Goal: Go to known website: Go to known website

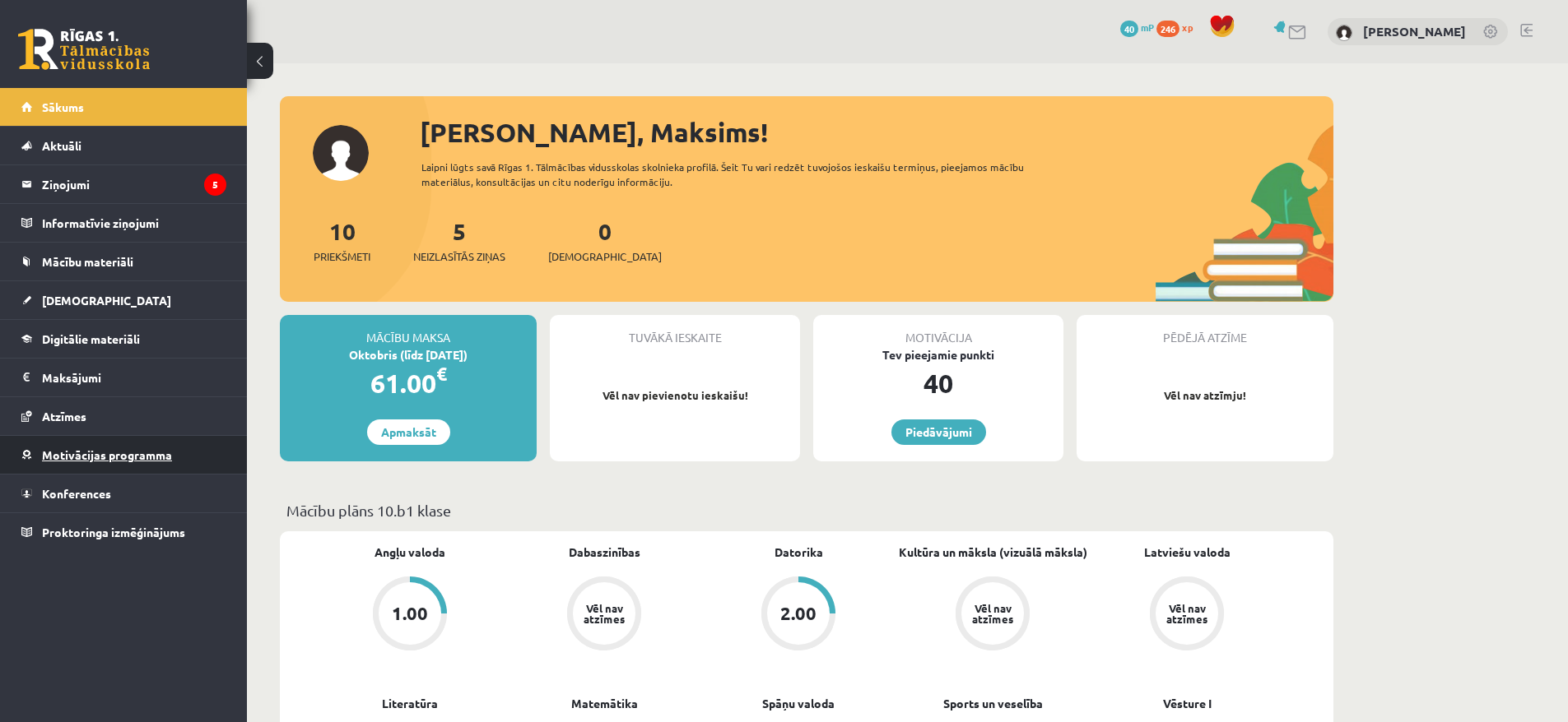
click at [76, 453] on span "Motivācijas programma" at bounding box center [106, 455] width 130 height 15
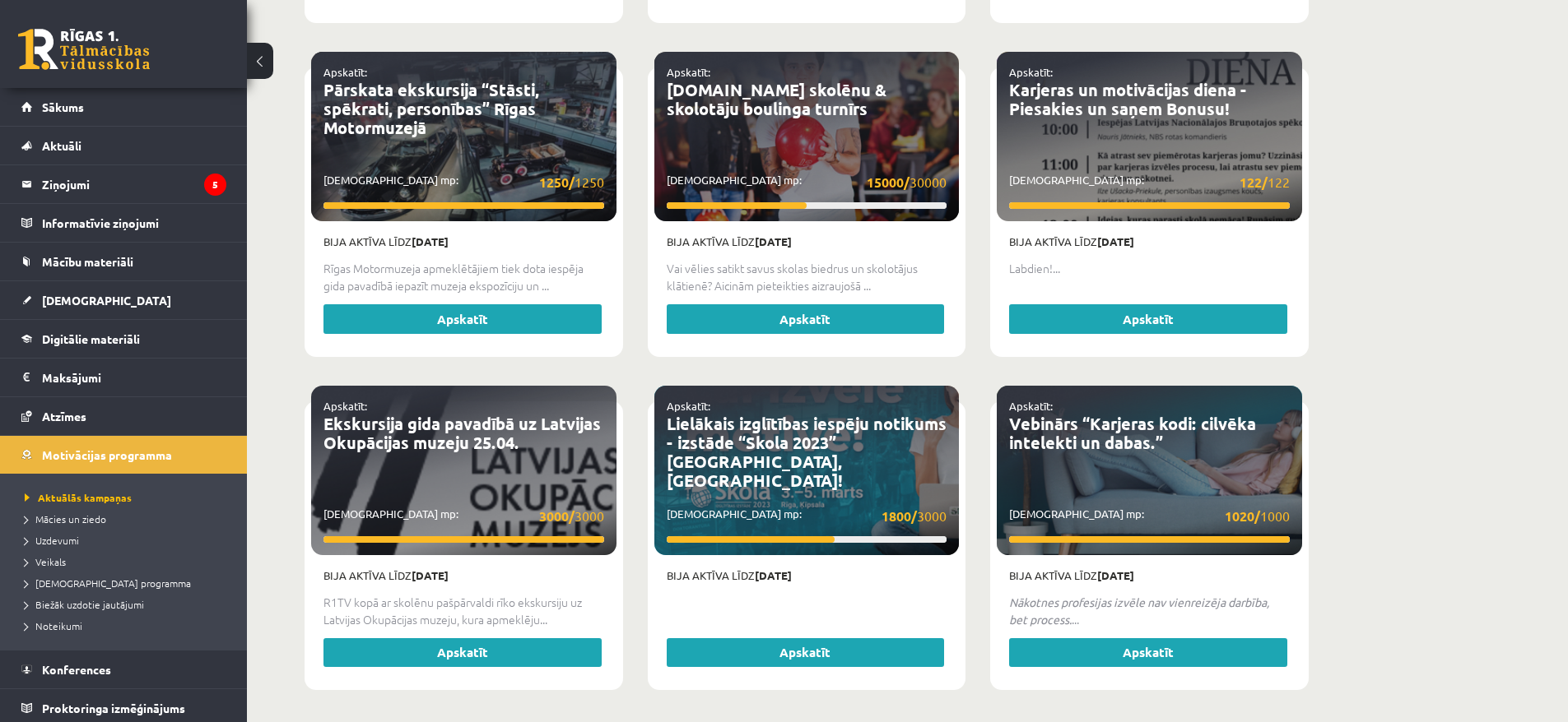
scroll to position [3006, 0]
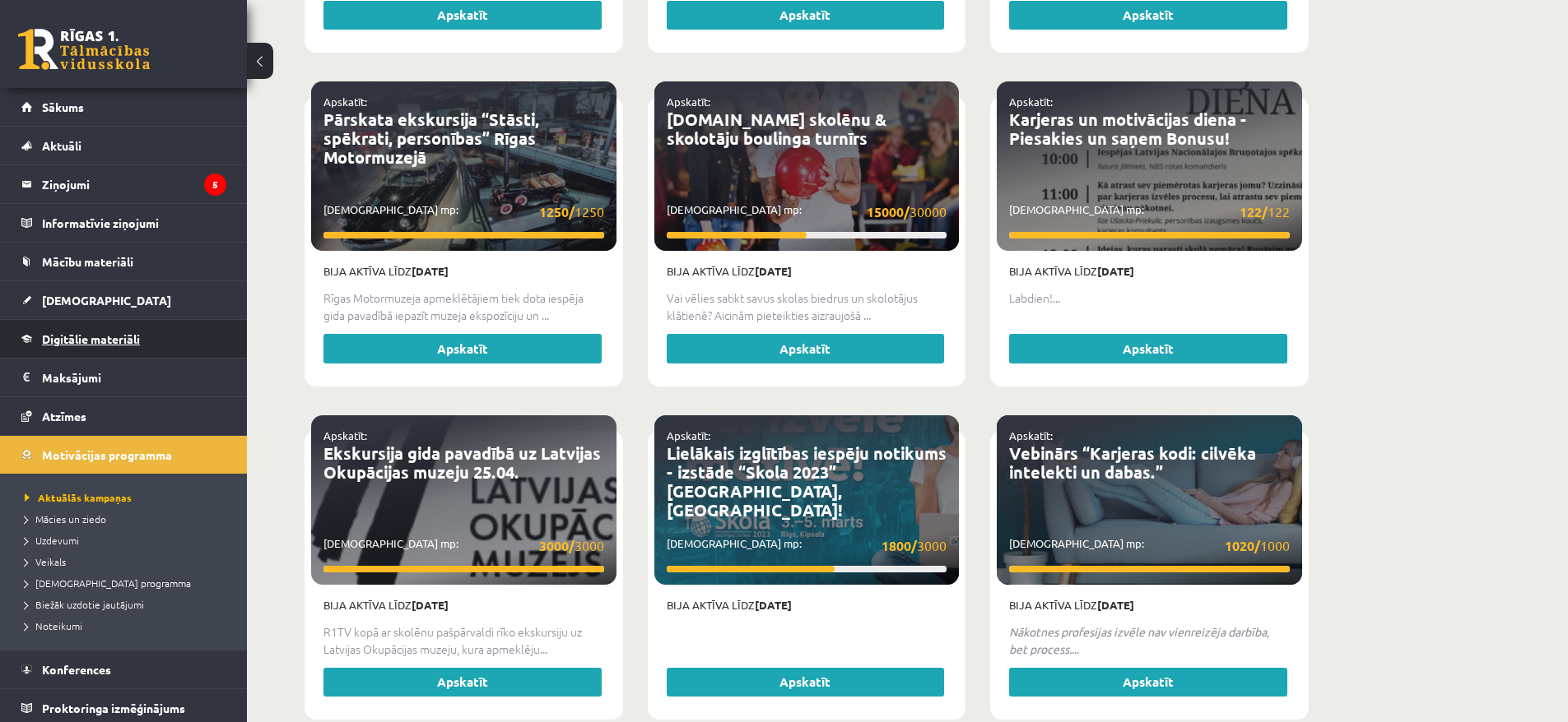
click at [95, 335] on span "Digitālie materiāli" at bounding box center [90, 338] width 98 height 15
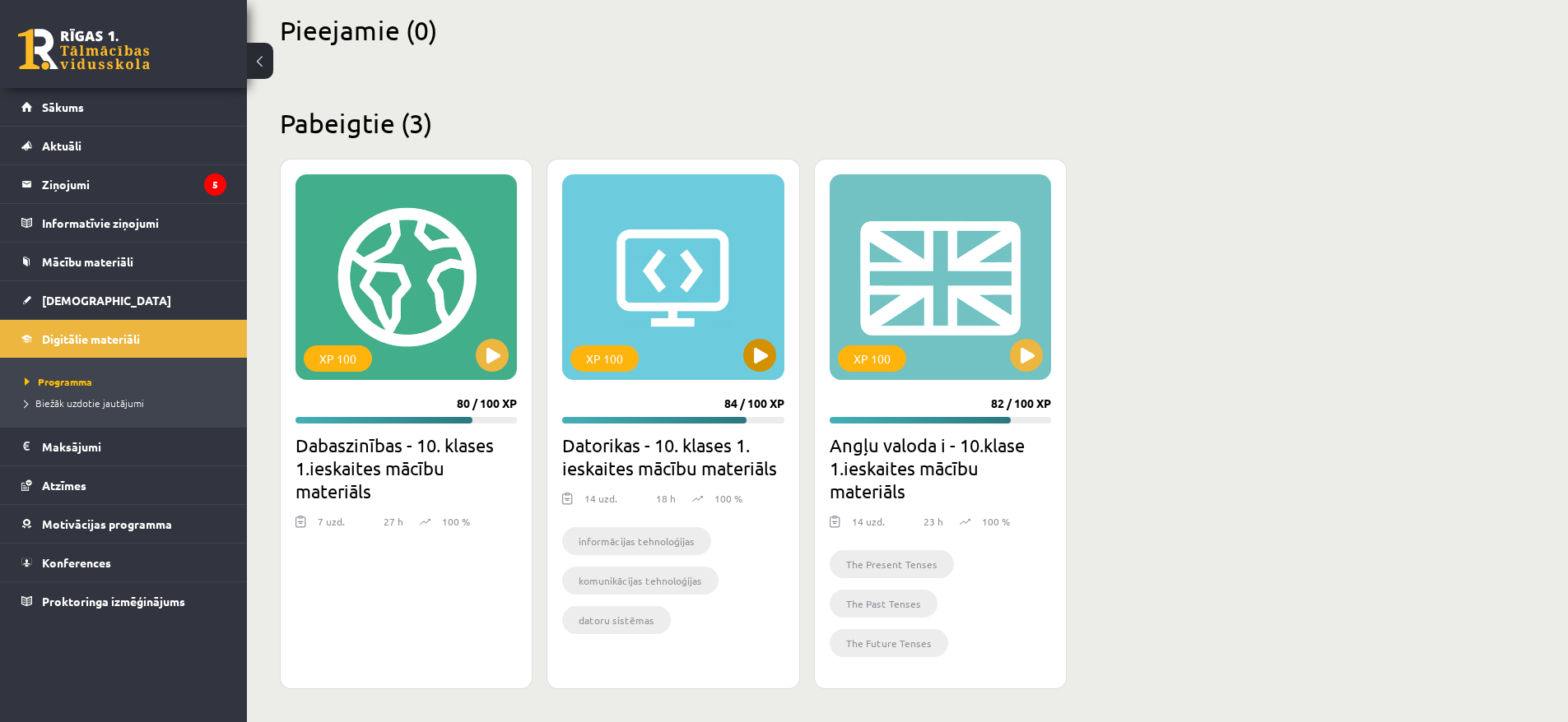
scroll to position [404, 0]
click at [74, 306] on span "[DEMOGRAPHIC_DATA]" at bounding box center [106, 300] width 130 height 15
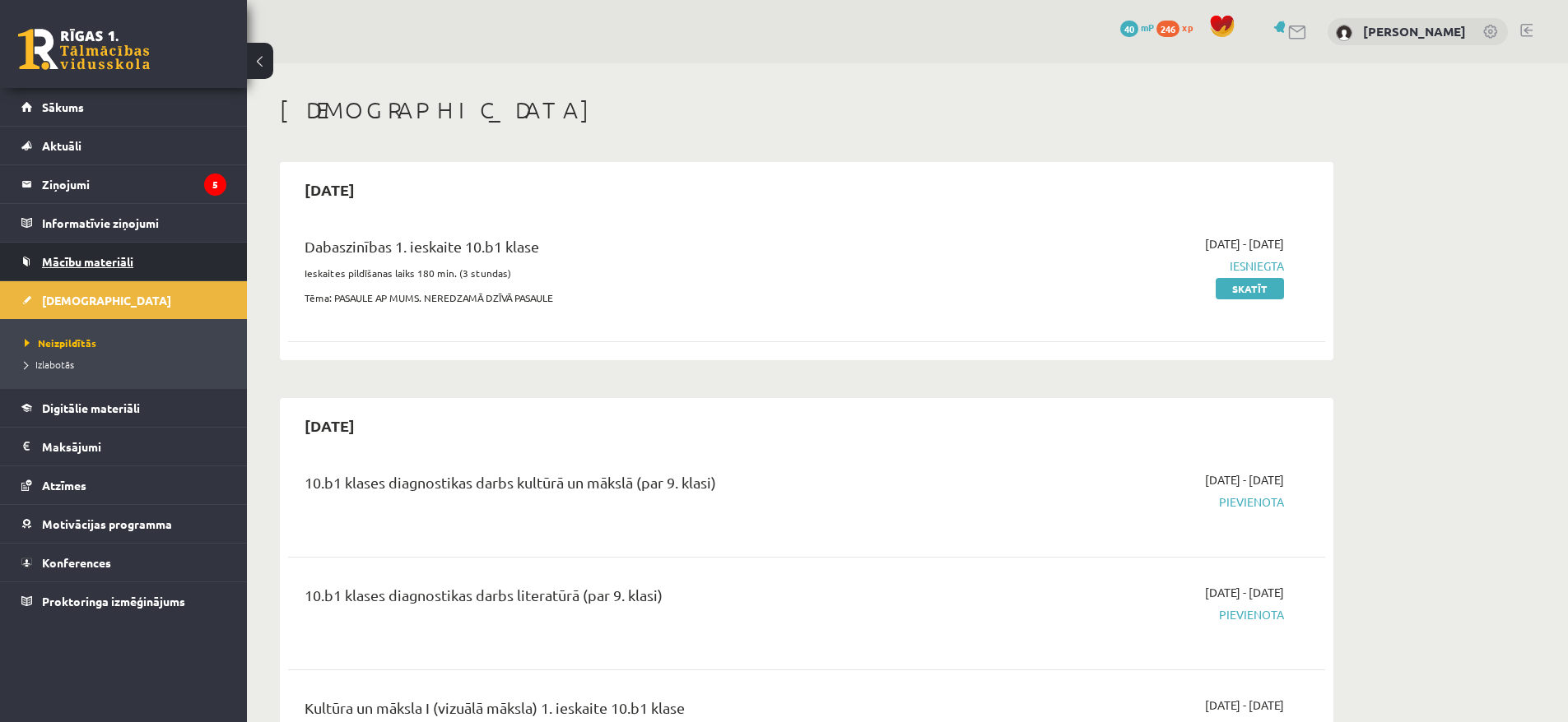
click at [112, 268] on link "Mācību materiāli" at bounding box center [124, 261] width 205 height 38
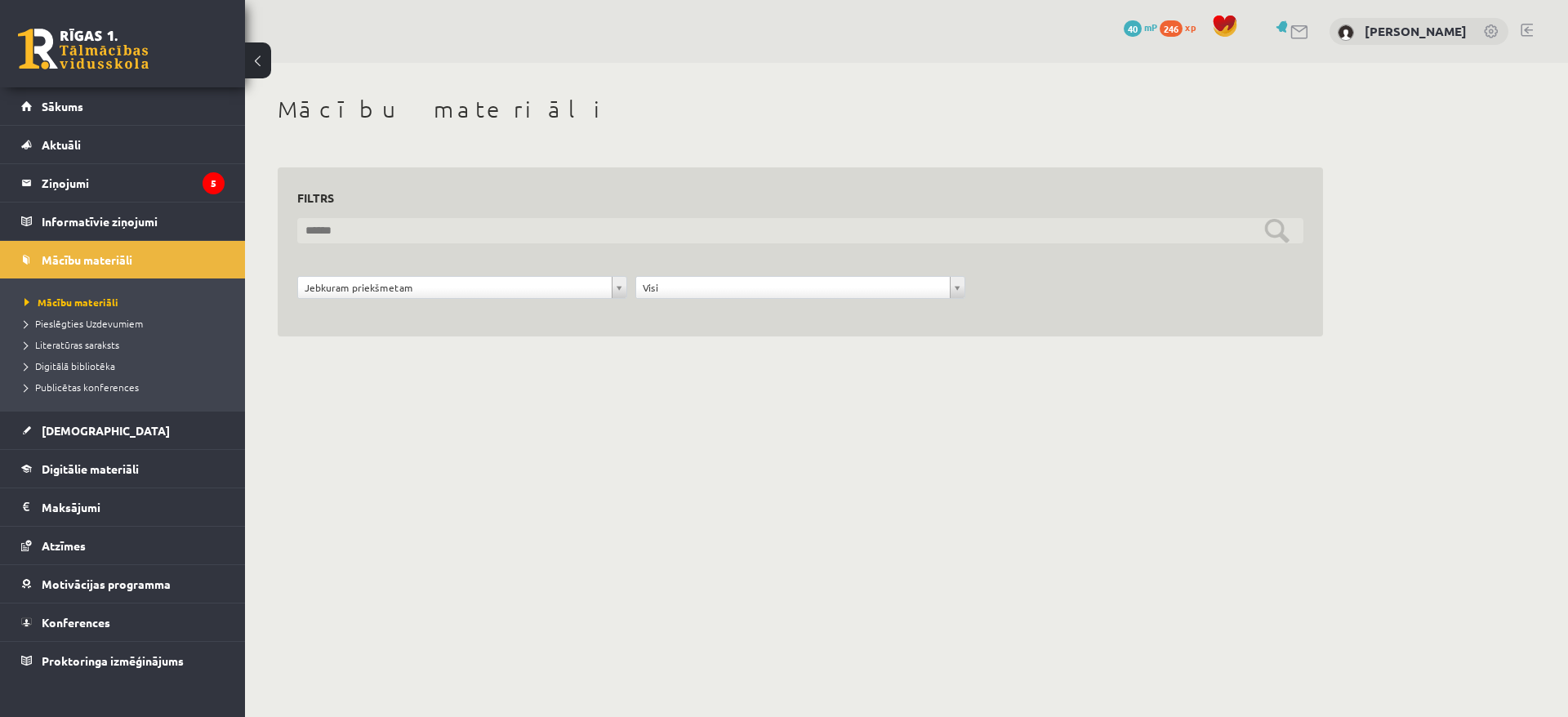
click at [505, 226] on input "text" at bounding box center [800, 231] width 1006 height 26
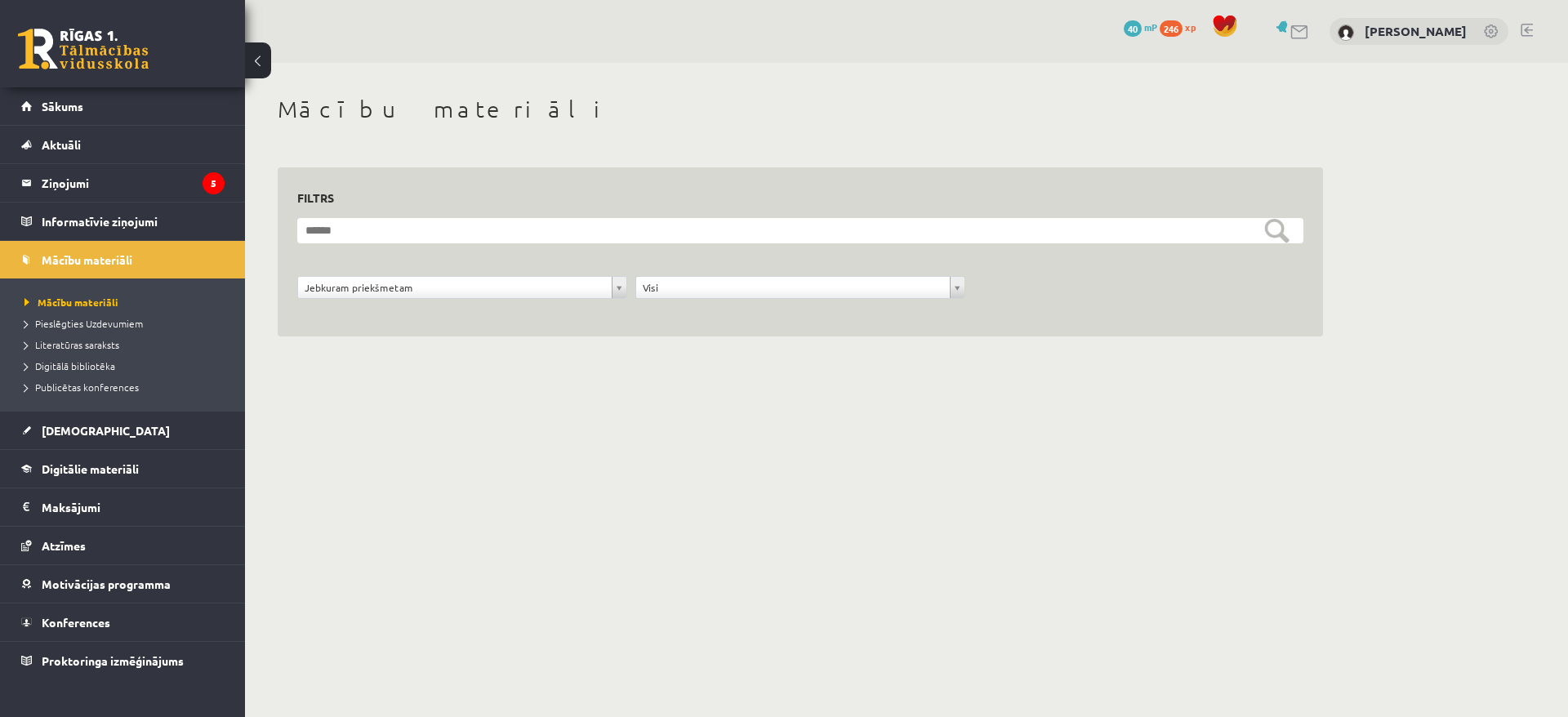
click at [457, 271] on form "**********" at bounding box center [800, 267] width 1006 height 99
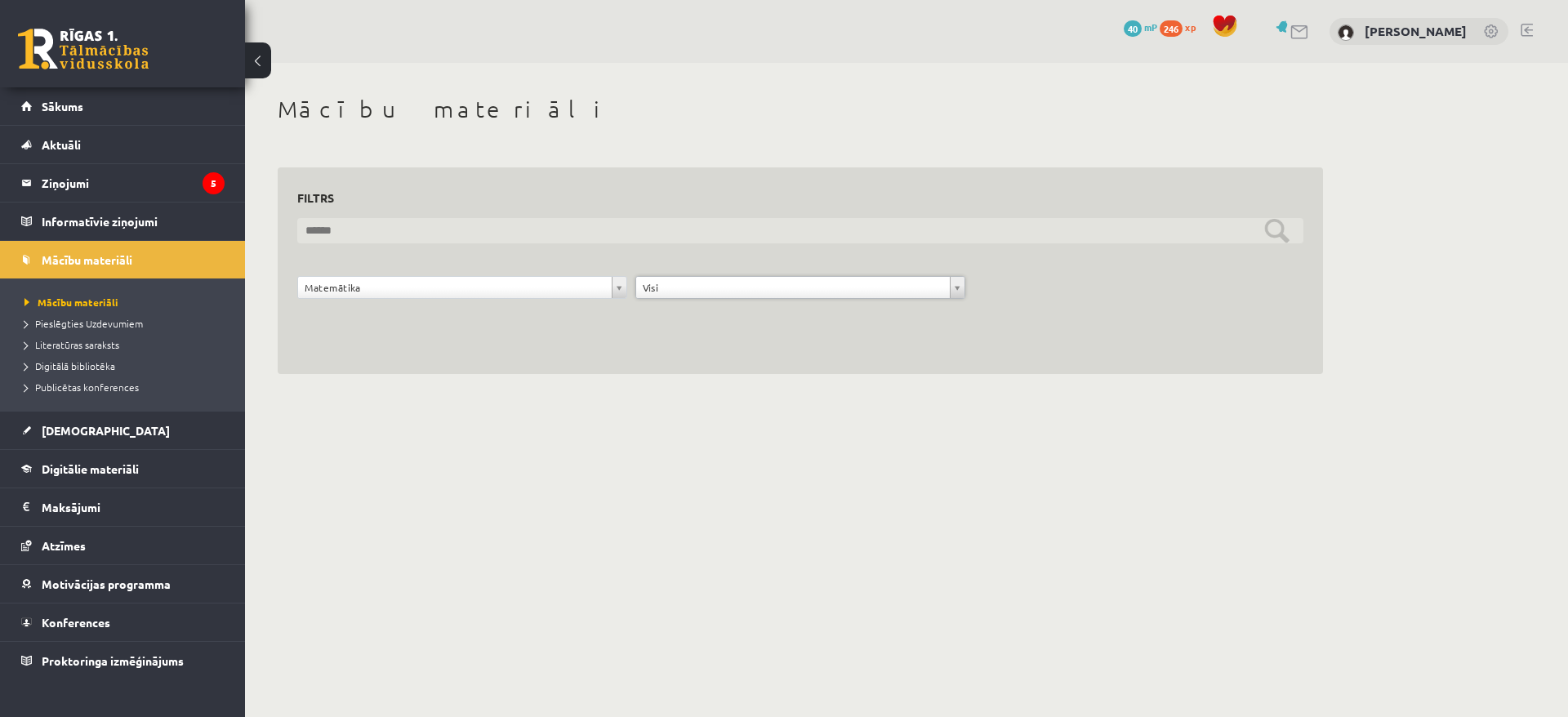
click at [1251, 227] on input "text" at bounding box center [800, 231] width 1006 height 26
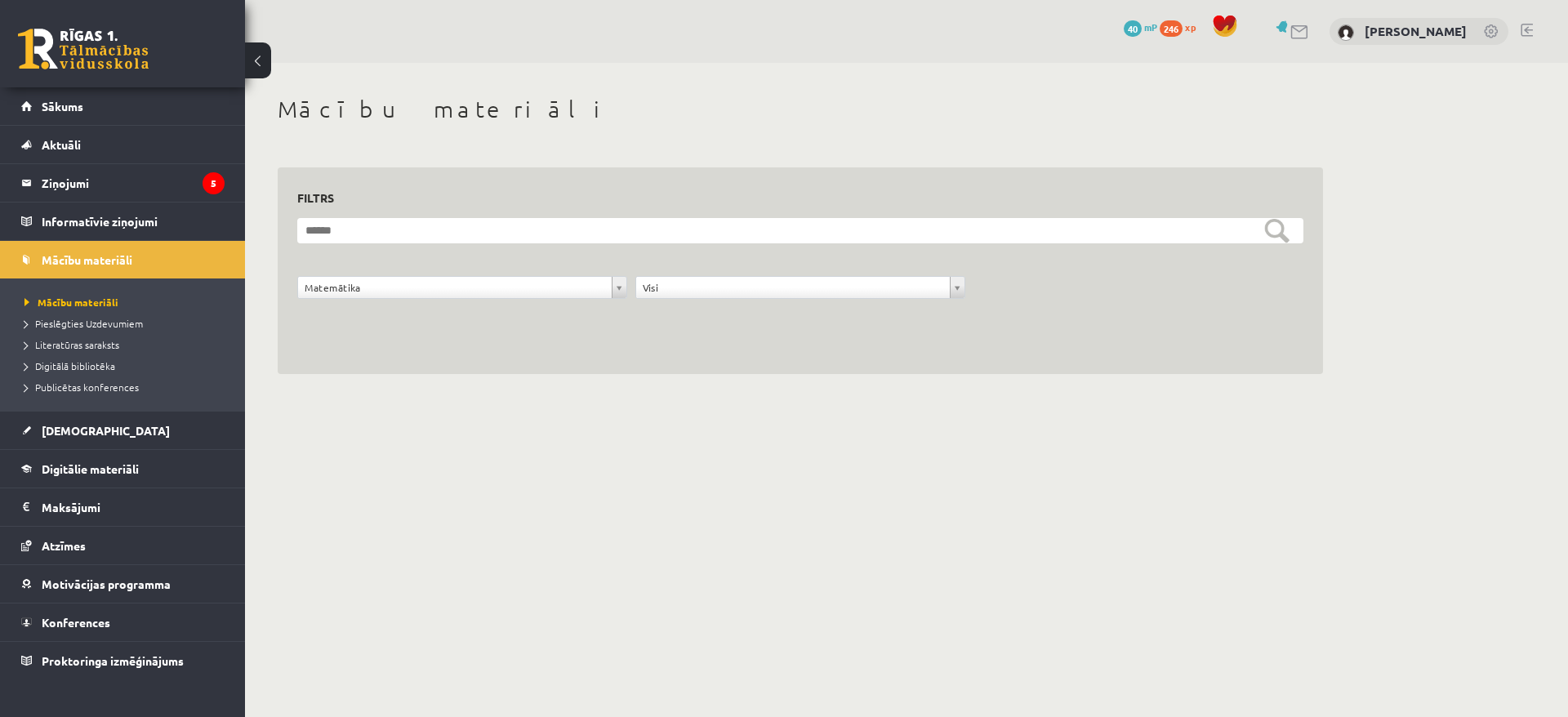
drag, startPoint x: 1295, startPoint y: 330, endPoint x: 1292, endPoint y: 312, distance: 18.2
click at [1295, 330] on div "**********" at bounding box center [800, 271] width 1046 height 207
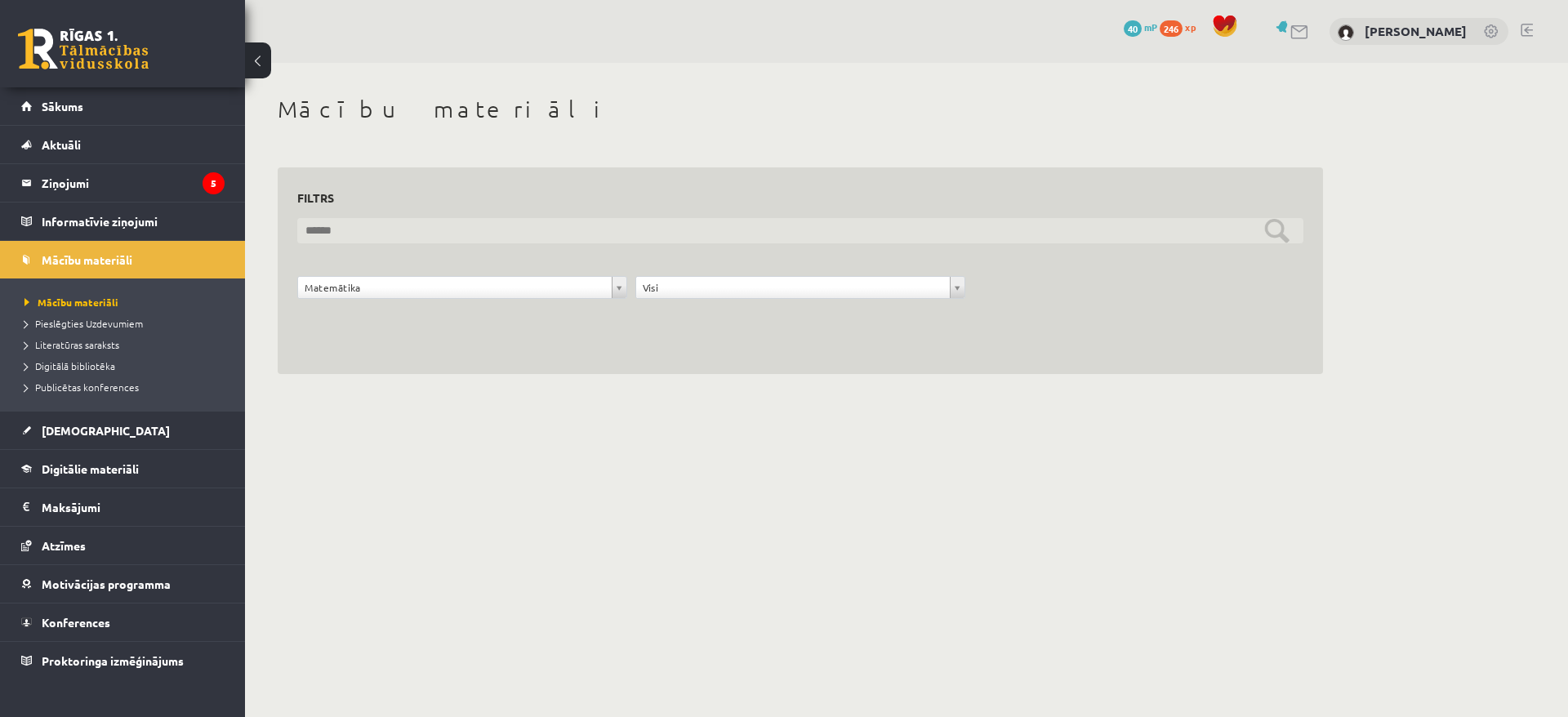
click at [1276, 238] on input "text" at bounding box center [800, 231] width 1006 height 26
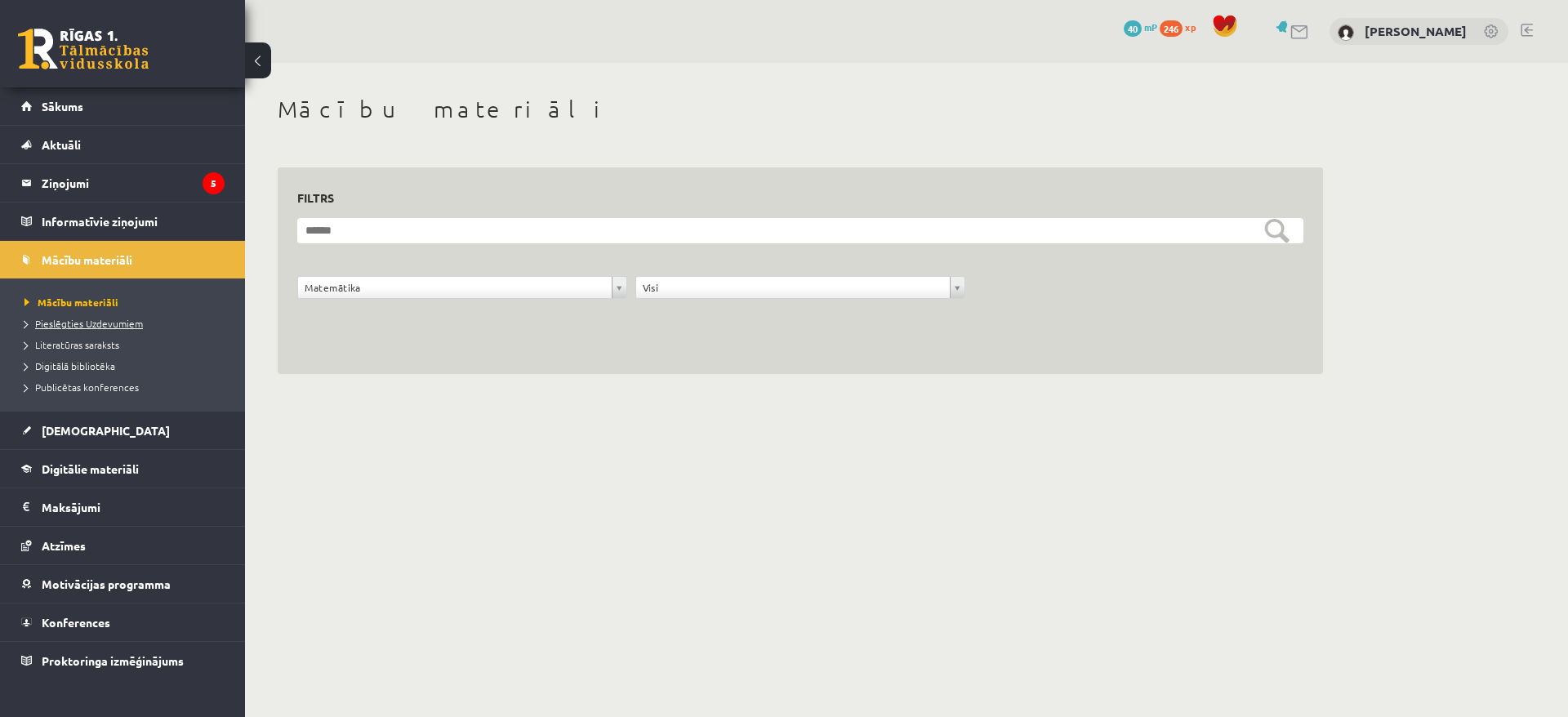
click at [111, 323] on span "Pieslēgties Uzdevumiem" at bounding box center [83, 323] width 119 height 13
